Goal: Task Accomplishment & Management: Use online tool/utility

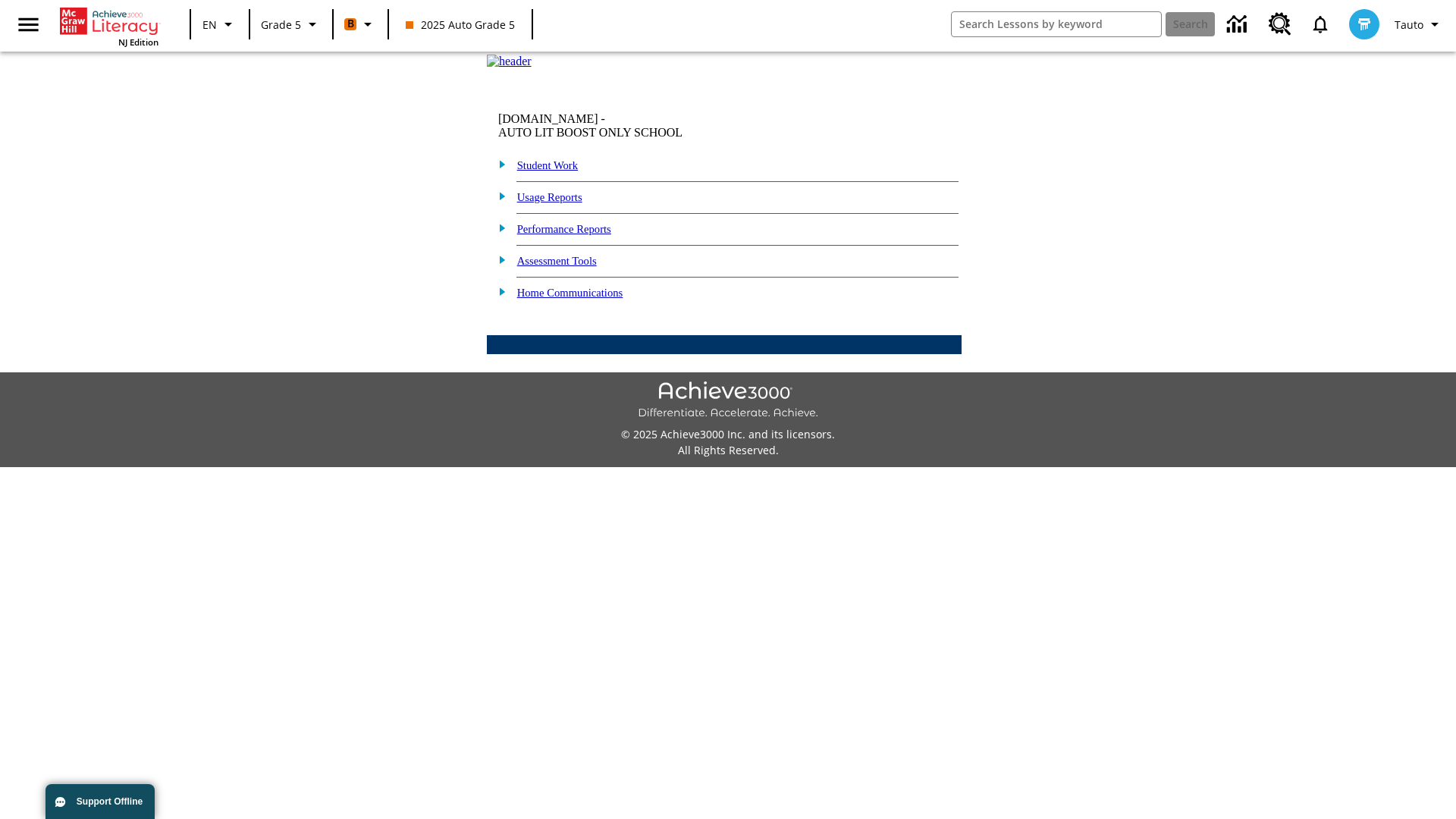
click at [580, 235] on link "Performance Reports" at bounding box center [564, 229] width 94 height 12
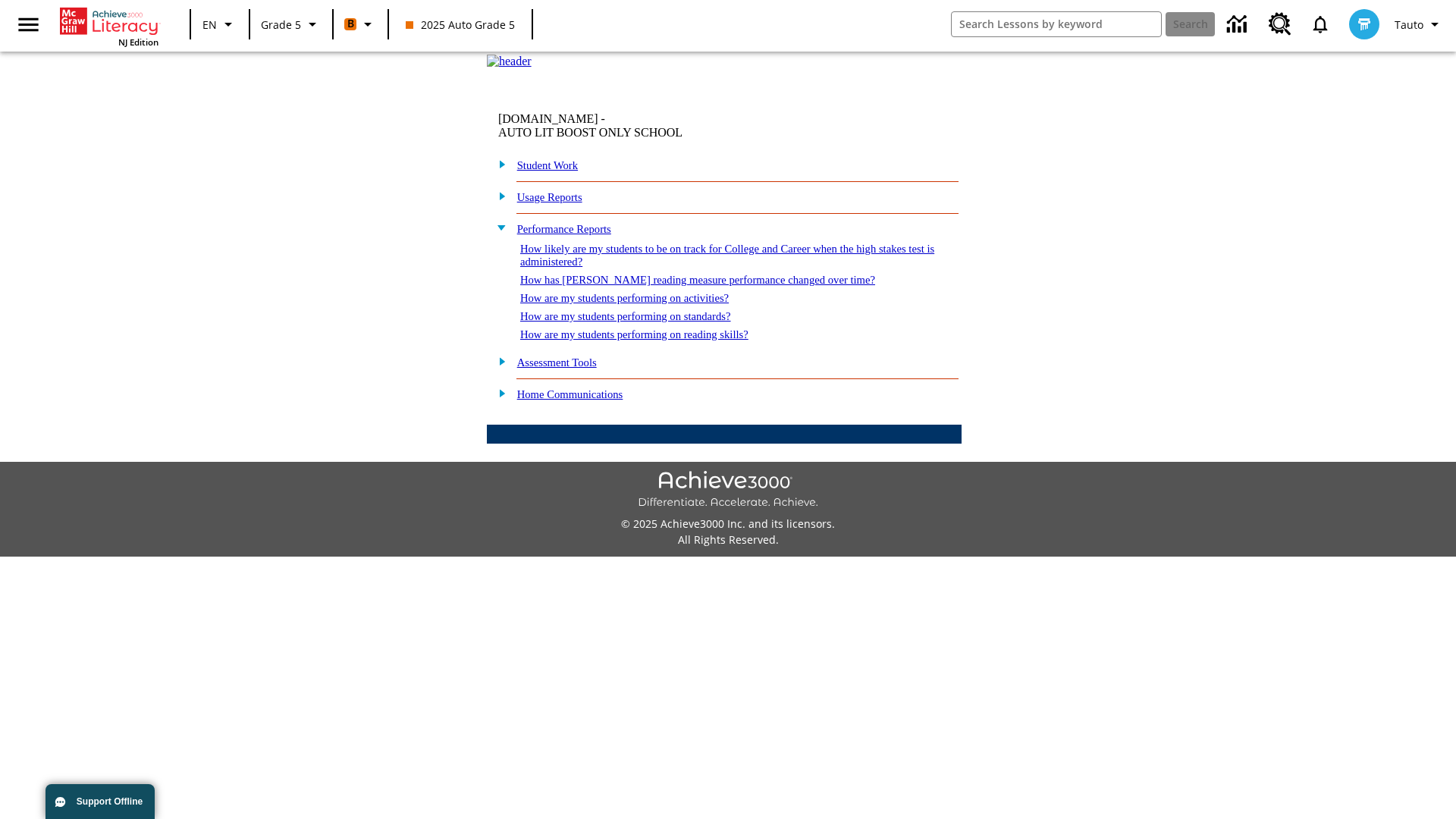
click at [641, 322] on link "How are my students performing on standards?" at bounding box center [625, 315] width 211 height 12
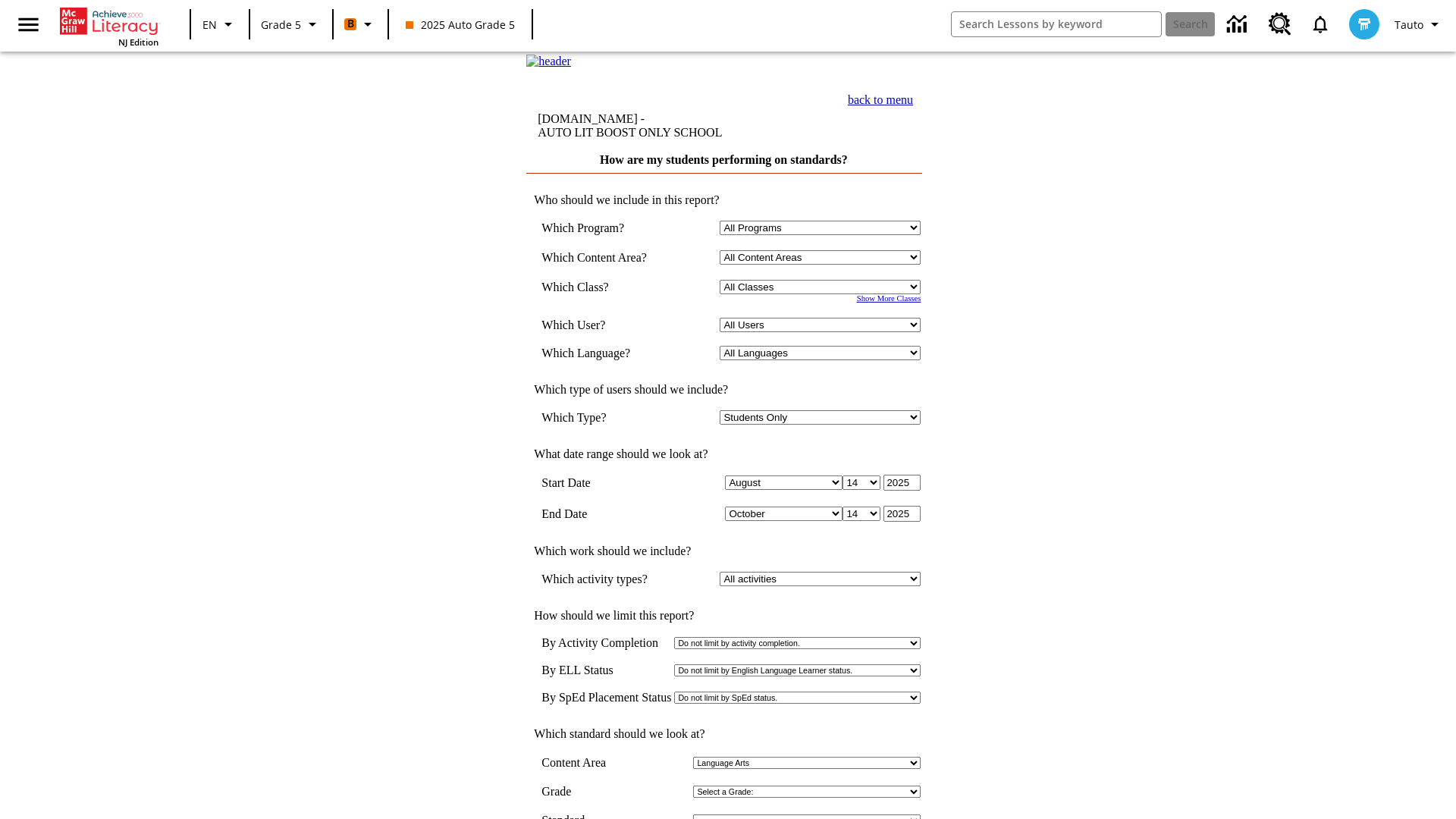
click at [824, 294] on select "Select a Class: All Classes 2025 Auto Grade 5 OL 2025 Auto Grade 6" at bounding box center [820, 287] width 201 height 14
select select "11133131"
click at [824, 332] on select "All Users Cat, Sautoen Cat, Sautoes Cat1, Sautoss Donotlogin, Sautoen Twoschool…" at bounding box center [820, 325] width 201 height 14
select select "21437107"
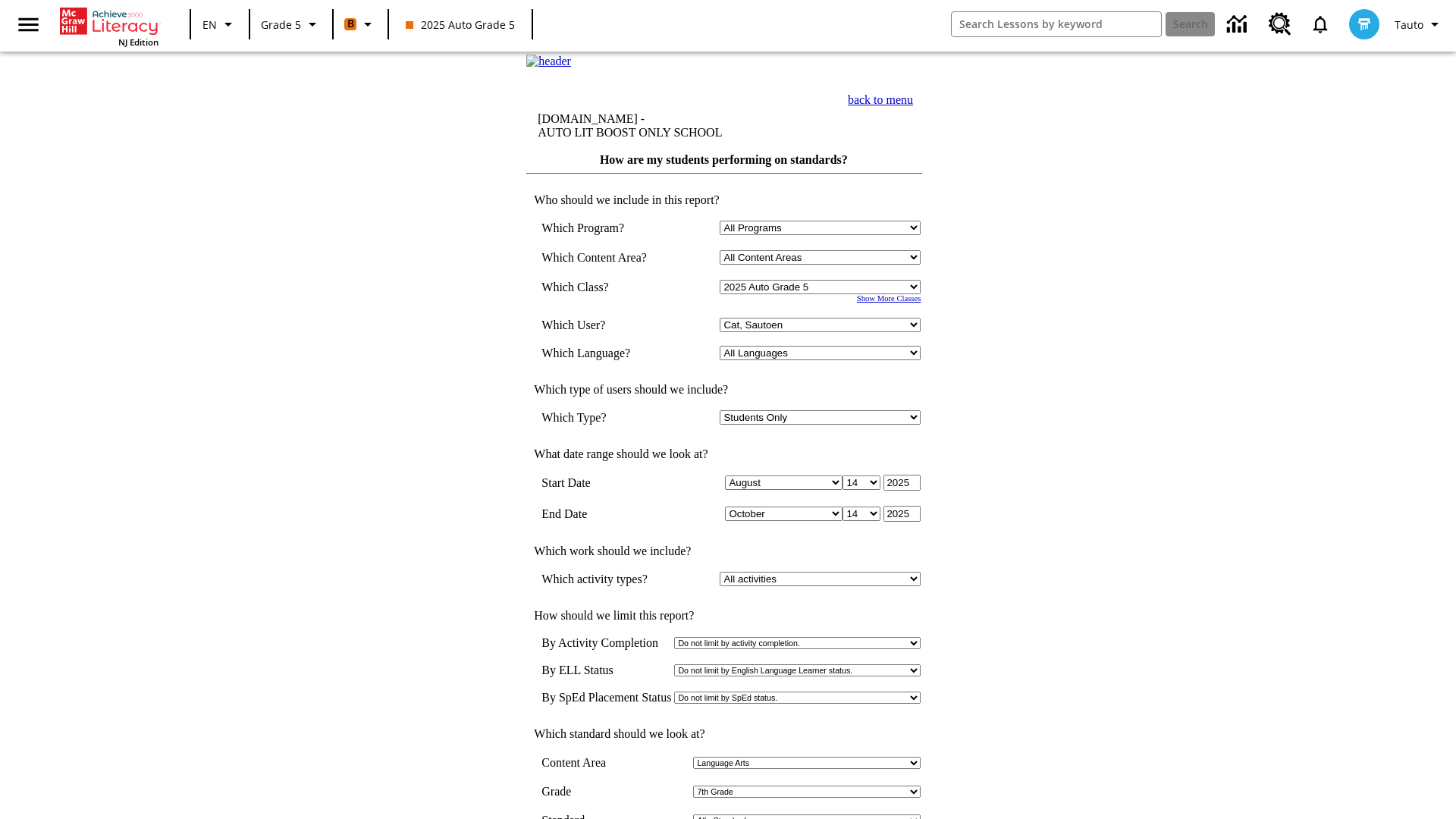
scroll to position [7, 0]
